Goal: Find specific page/section: Find specific page/section

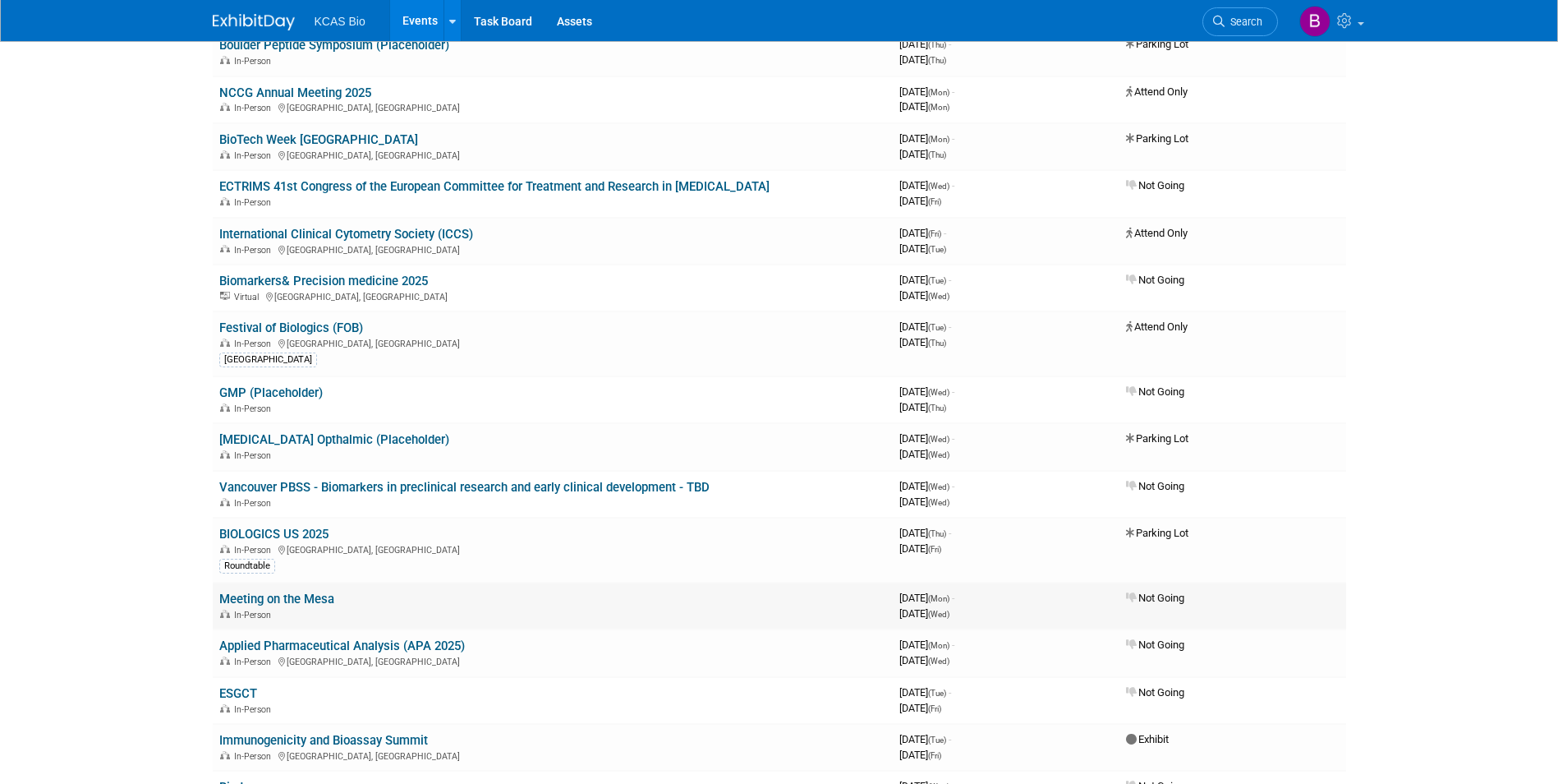
scroll to position [575, 0]
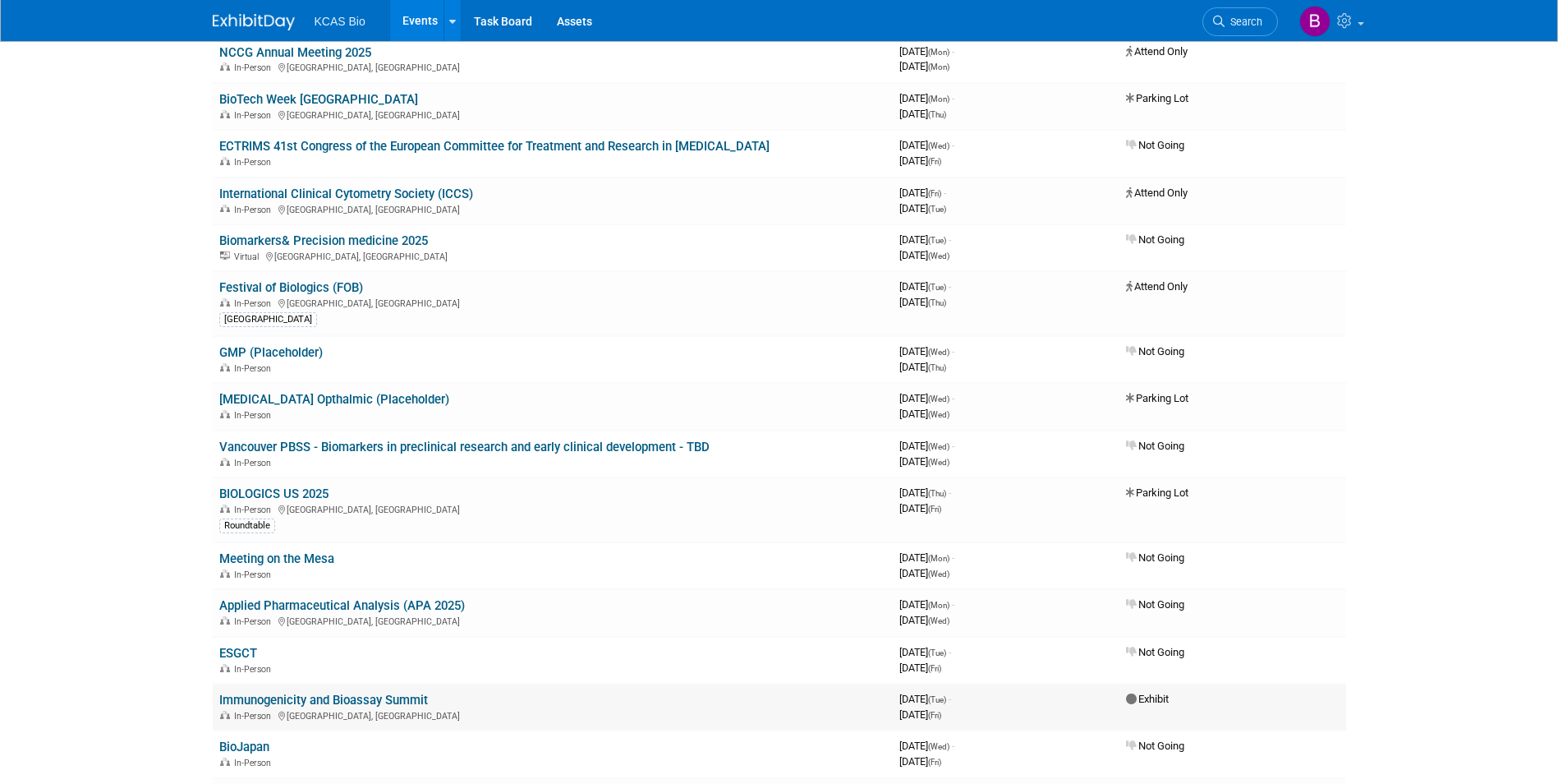
click at [369, 696] on link "Immunogenicity and Bioassay Summit" at bounding box center [324, 700] width 209 height 15
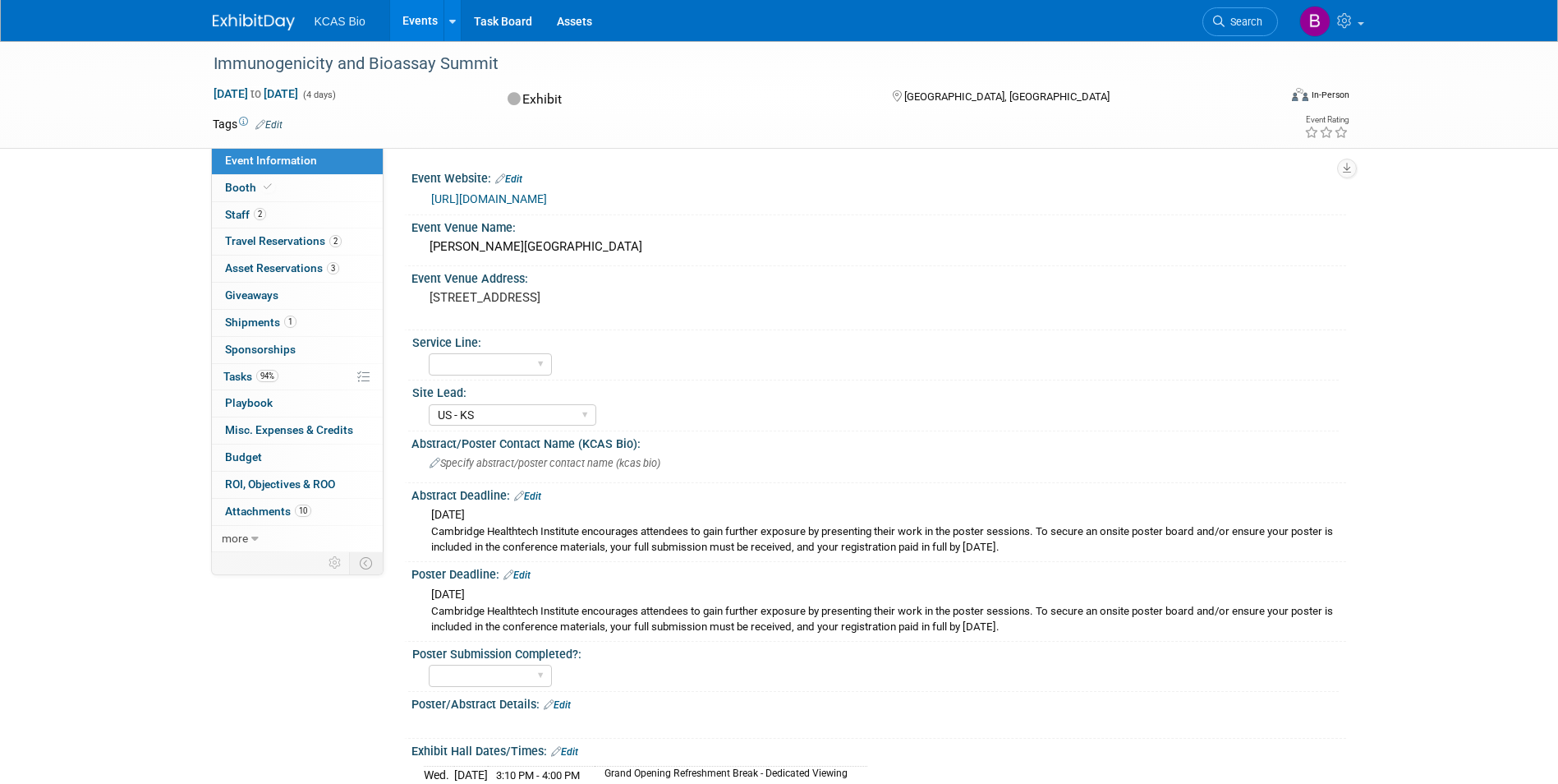
select select "US - KS"
click at [274, 186] on link "Booth" at bounding box center [297, 188] width 171 height 26
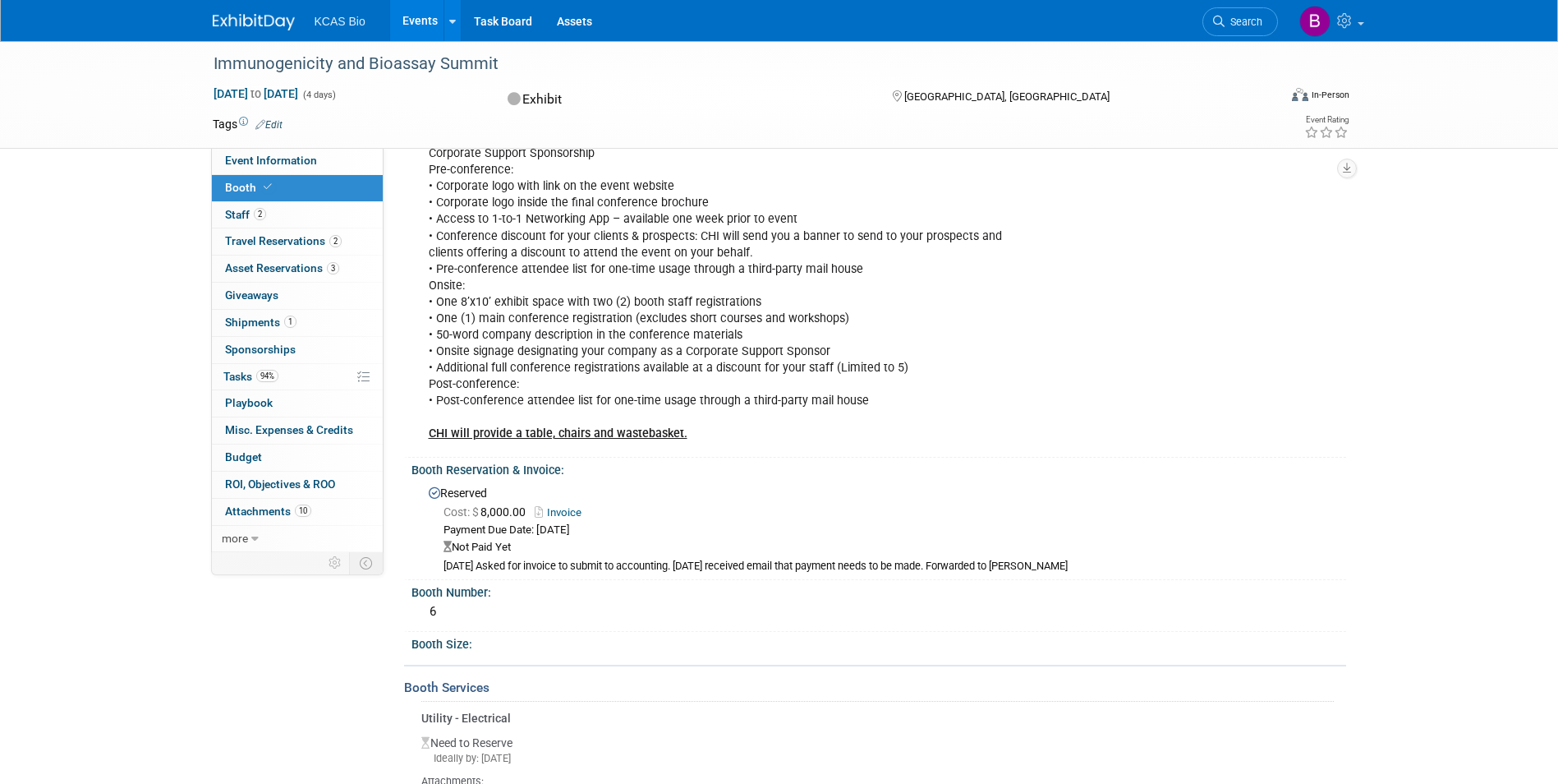
scroll to position [164, 0]
